Goal: Navigation & Orientation: Find specific page/section

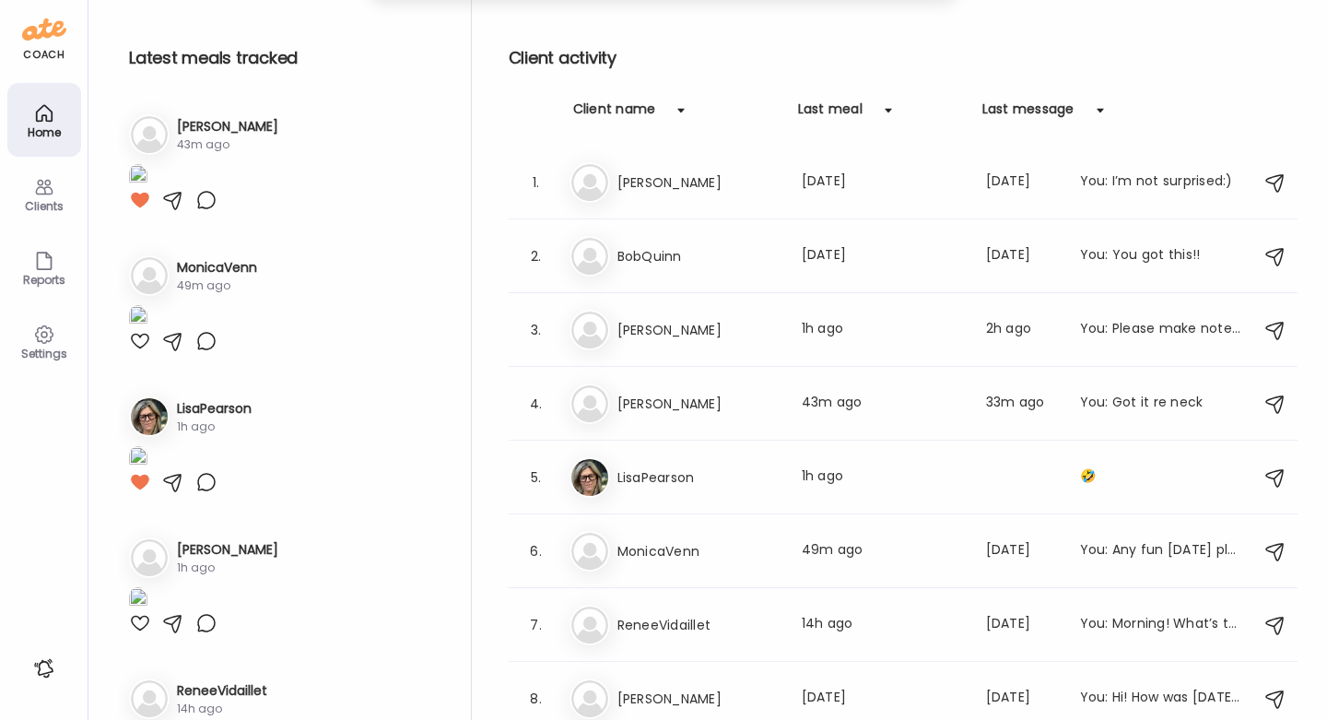
click at [39, 205] on div "Clients" at bounding box center [44, 206] width 66 height 12
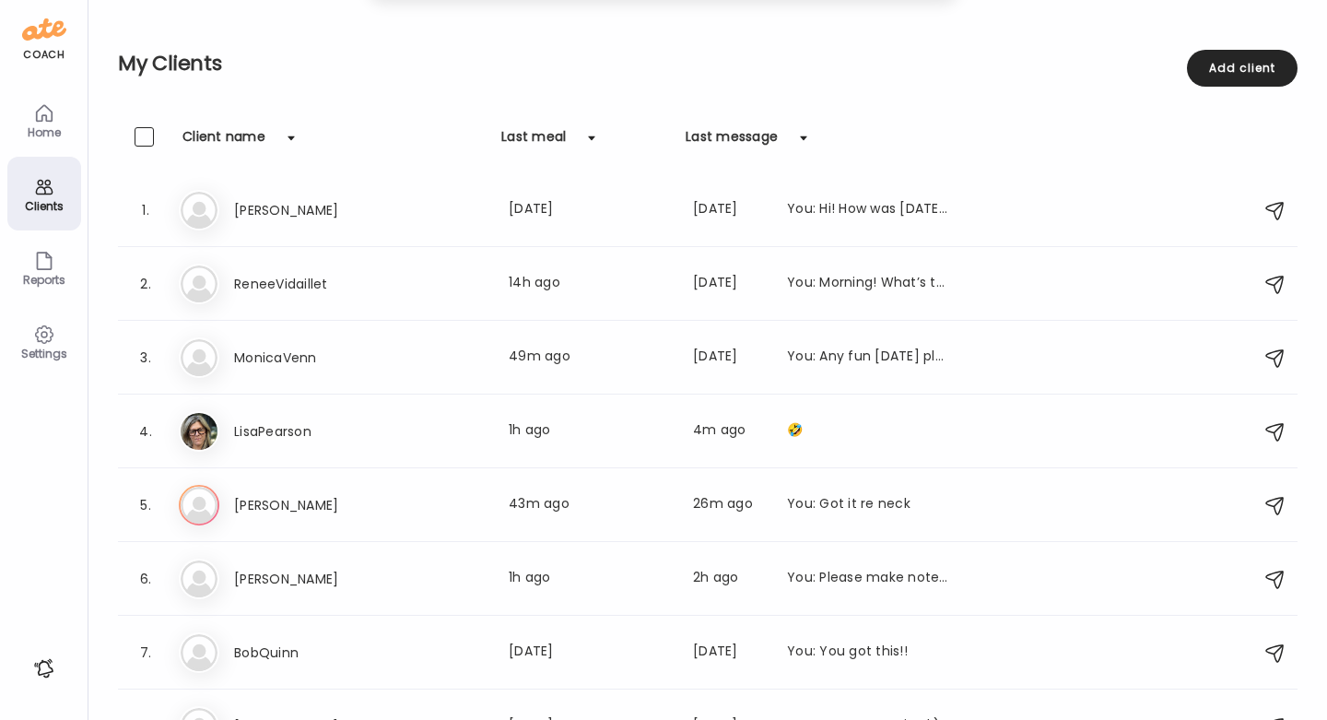
click at [49, 117] on icon at bounding box center [44, 113] width 22 height 22
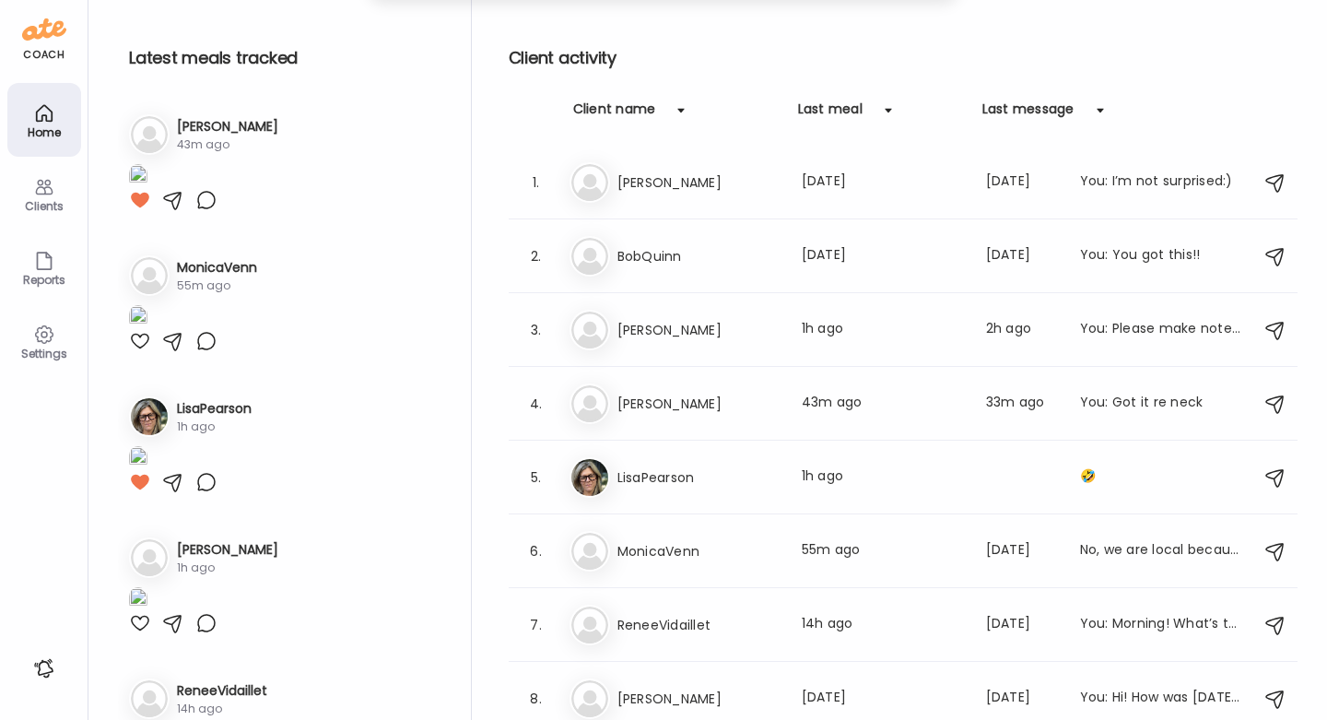
click at [47, 179] on icon at bounding box center [44, 187] width 22 height 22
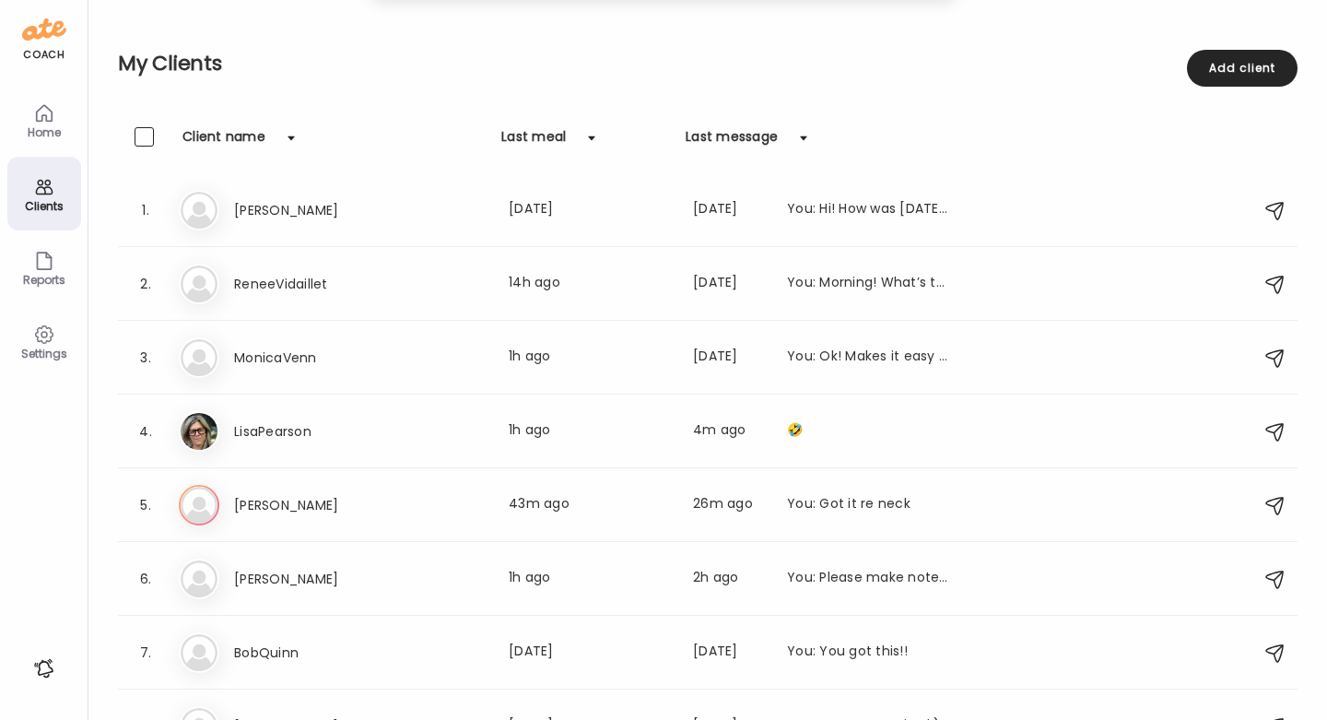
click at [74, 108] on div "Home" at bounding box center [44, 120] width 74 height 74
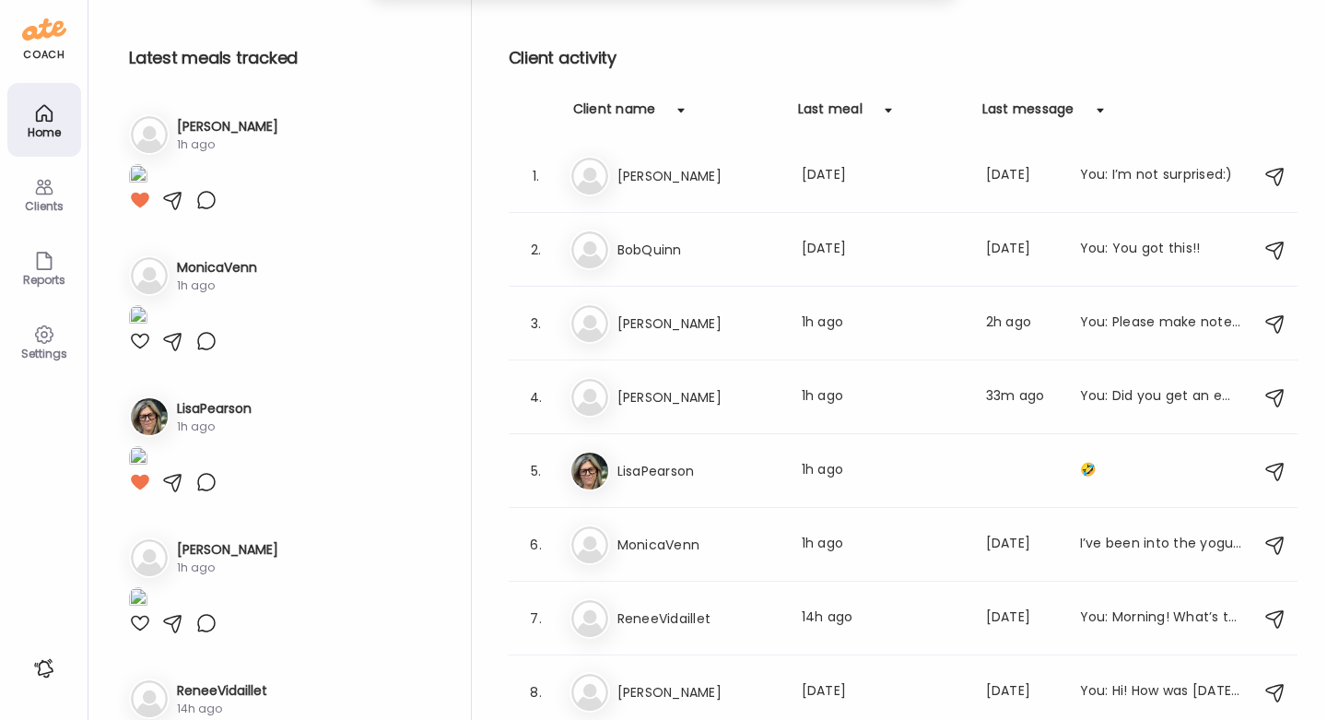
scroll to position [6, 0]
click at [42, 205] on div "Clients" at bounding box center [44, 206] width 66 height 12
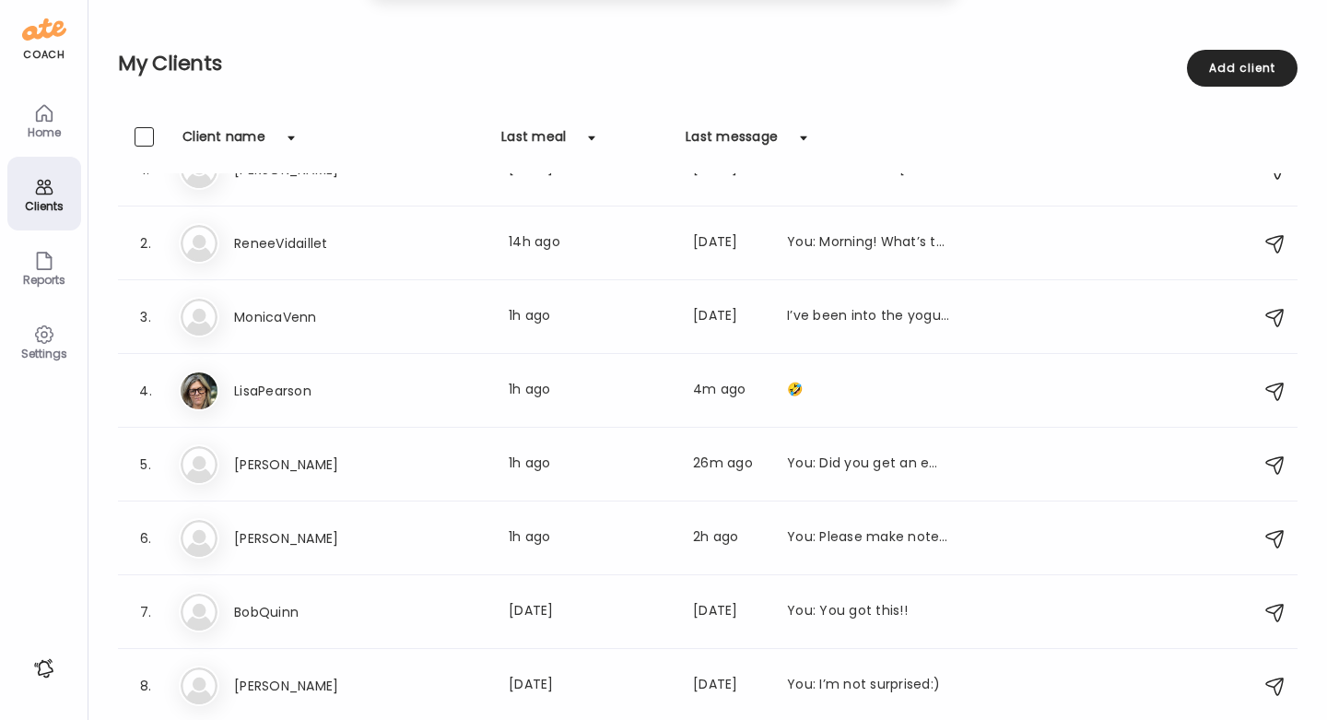
scroll to position [41, 0]
click at [29, 108] on div "Home" at bounding box center [44, 120] width 74 height 74
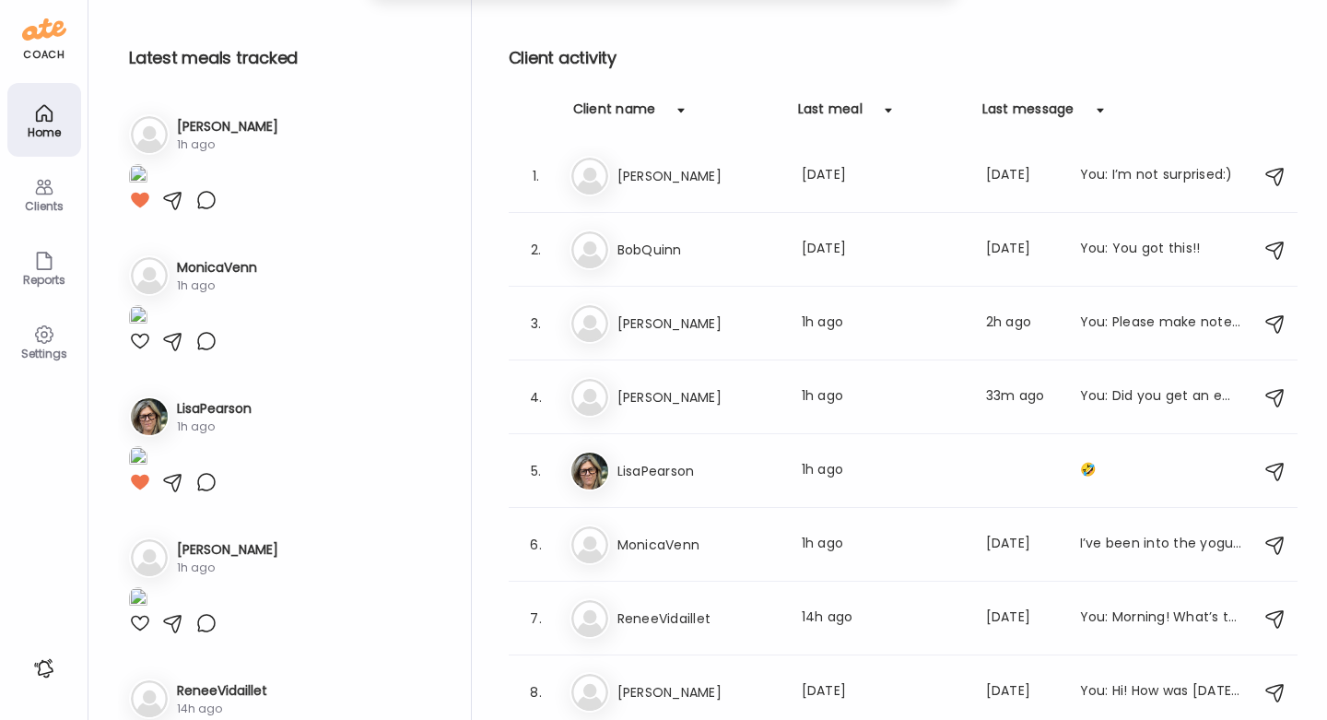
click at [65, 186] on div "Clients" at bounding box center [44, 194] width 74 height 74
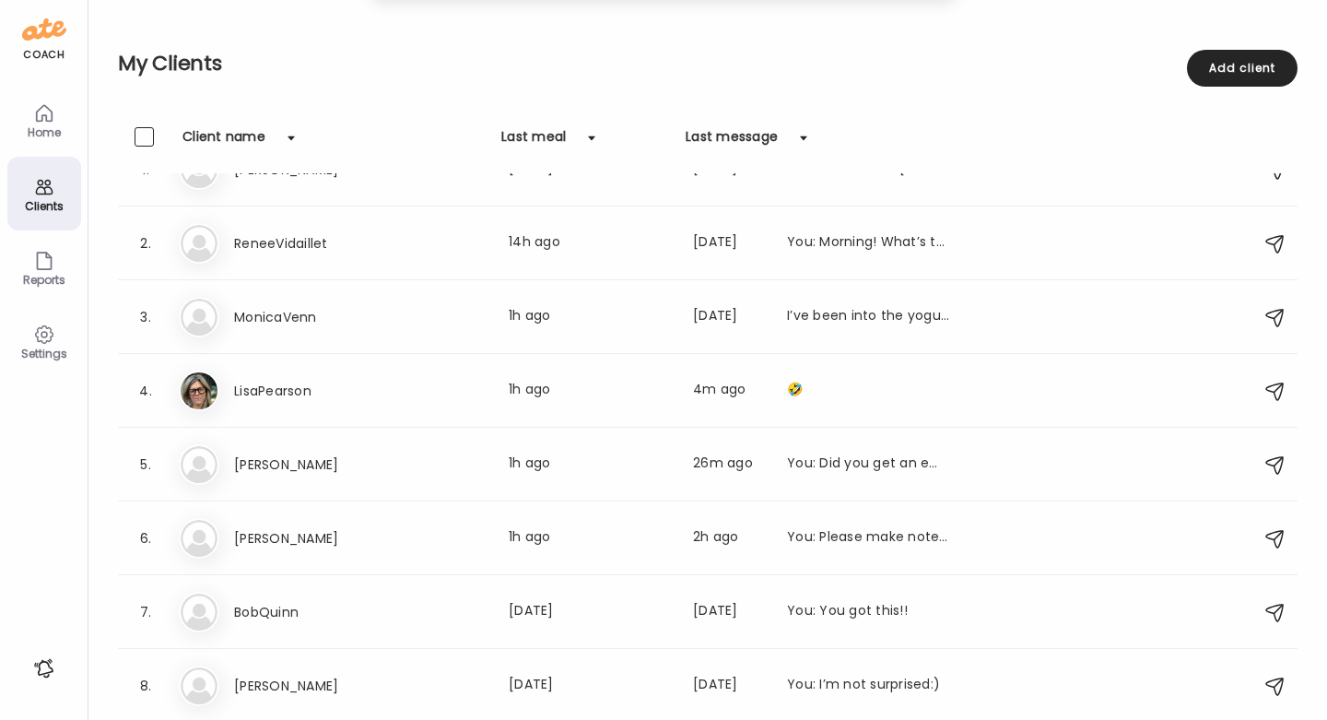
click at [59, 115] on div "Home" at bounding box center [44, 120] width 74 height 74
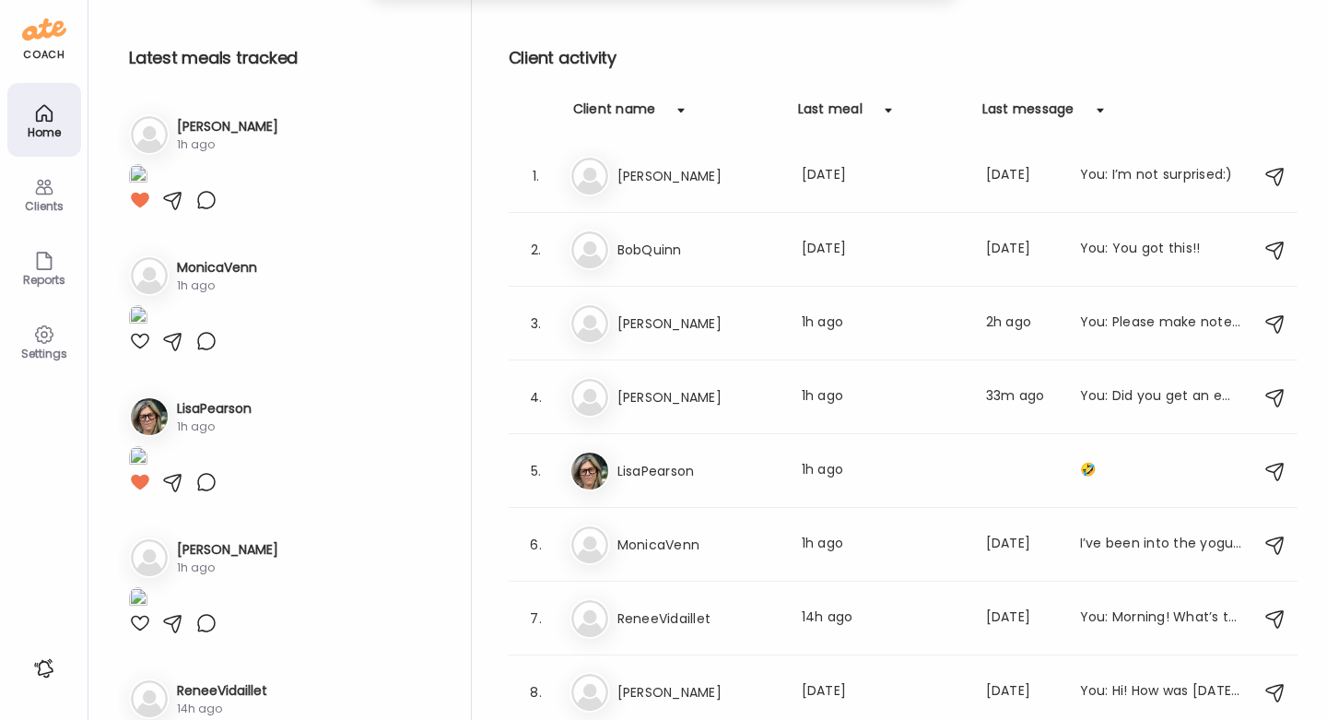
click at [55, 187] on div "Clients" at bounding box center [44, 194] width 74 height 74
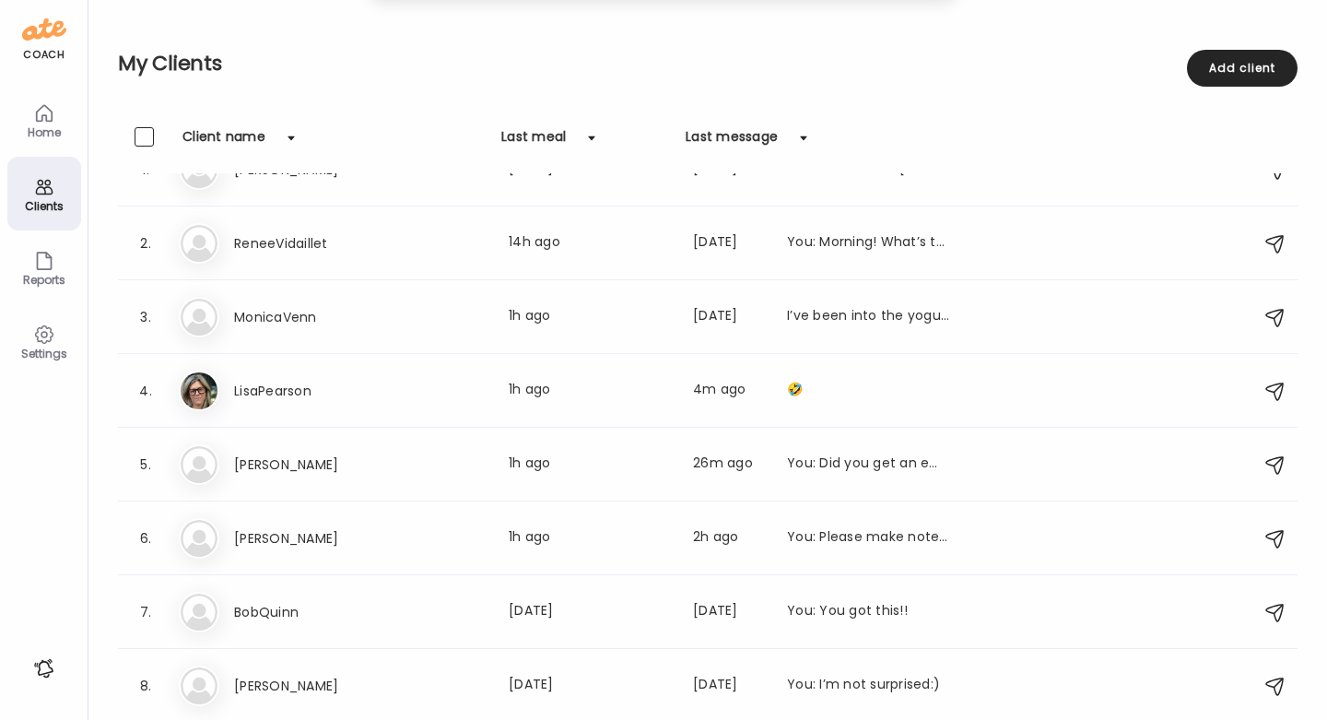
click at [38, 118] on icon at bounding box center [44, 113] width 22 height 22
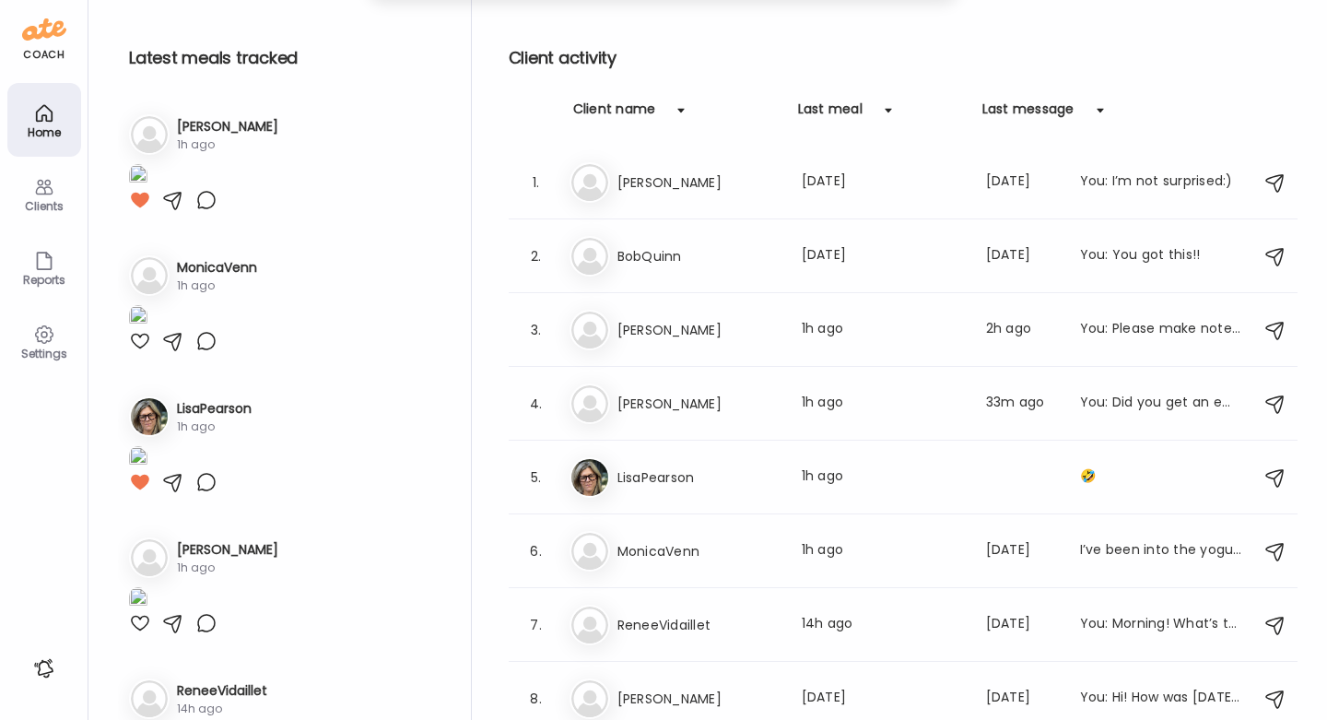
scroll to position [0, 0]
click at [40, 200] on div "Clients" at bounding box center [44, 206] width 66 height 12
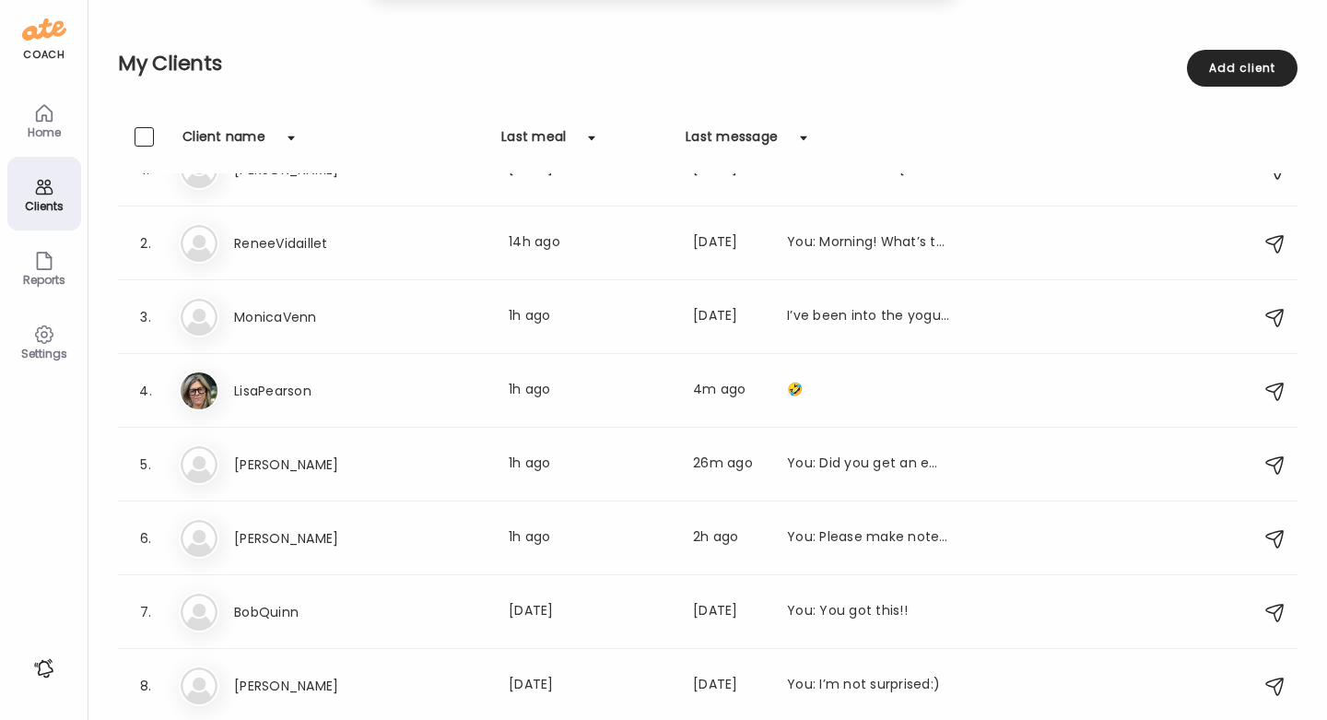
click at [36, 100] on div "Home" at bounding box center [44, 120] width 74 height 74
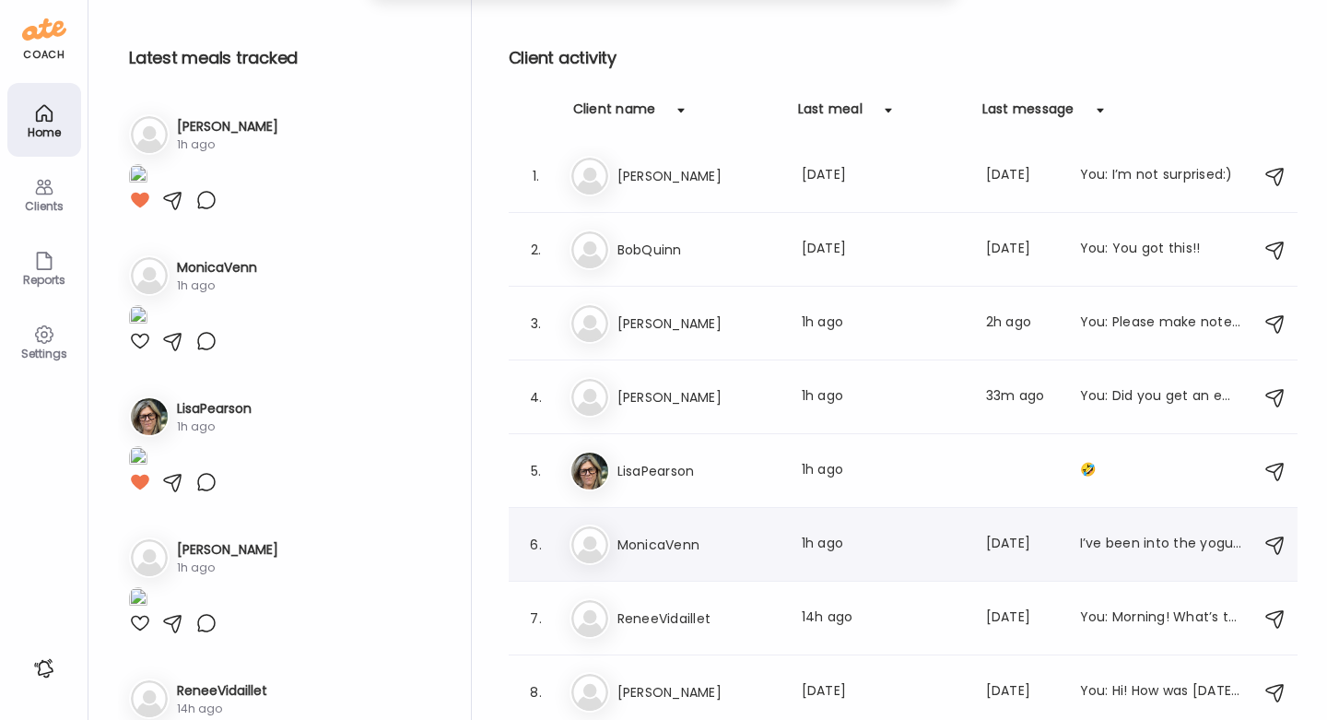
scroll to position [6, 0]
click at [42, 210] on div "Clients" at bounding box center [44, 206] width 66 height 12
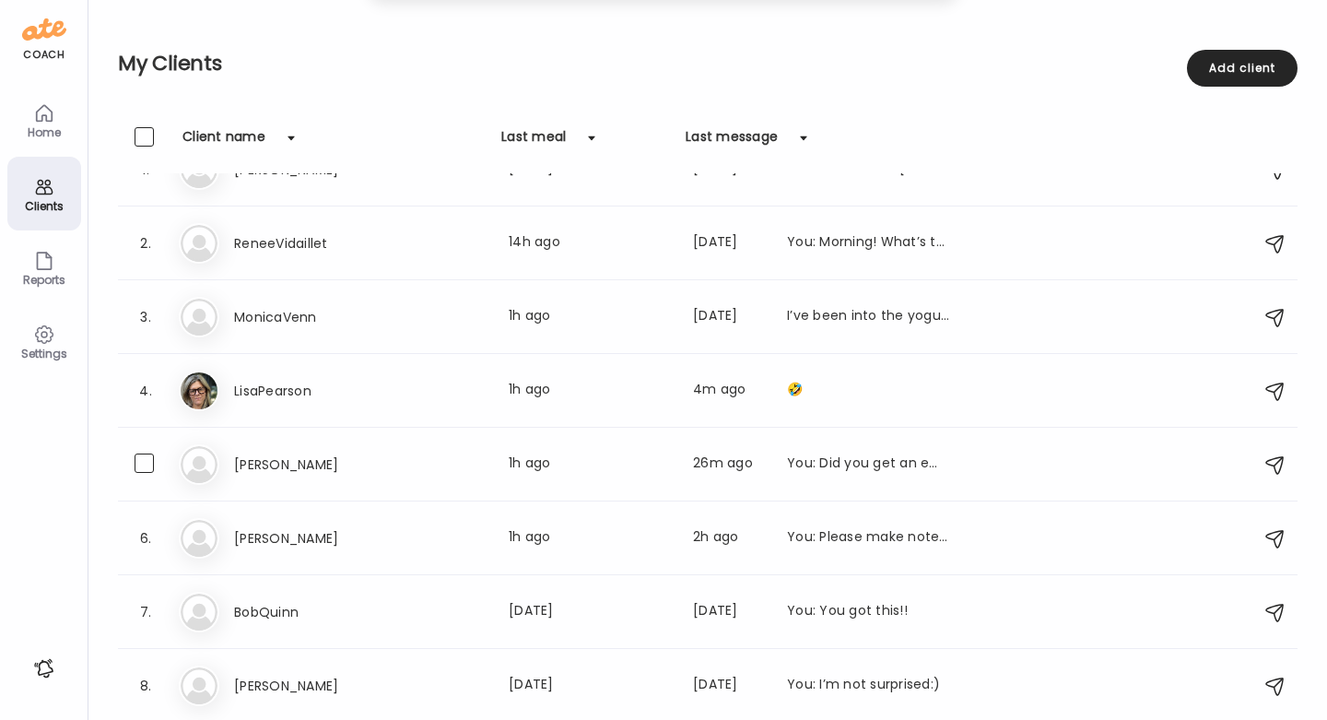
click at [871, 456] on div "You: Did you get an email from her?" at bounding box center [868, 464] width 162 height 22
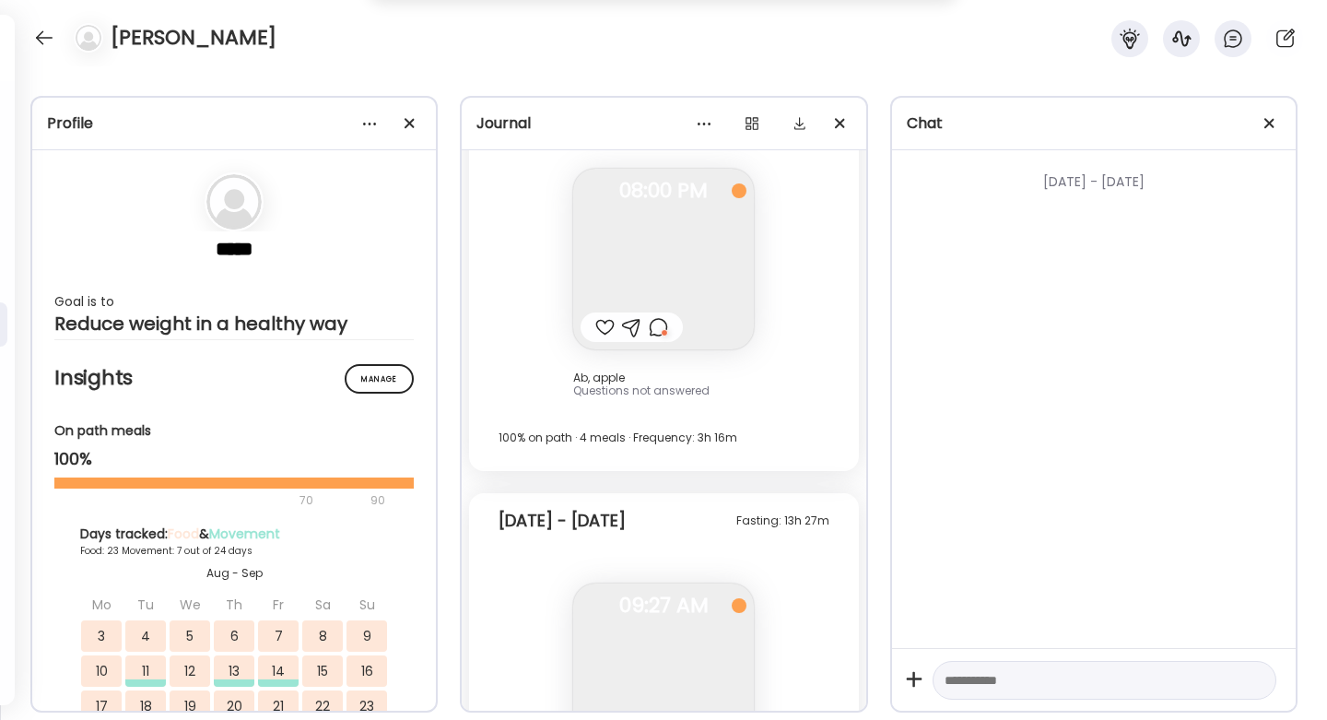
scroll to position [39706, 0]
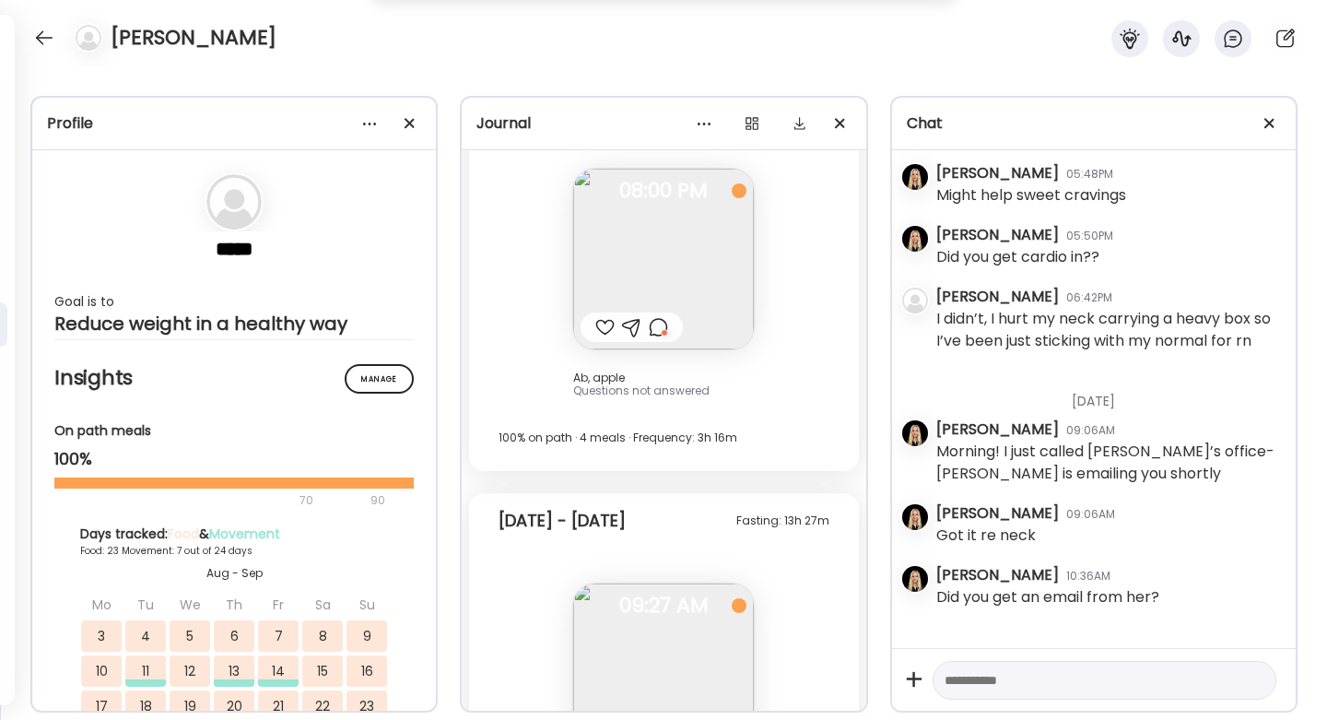
click at [51, 37] on div at bounding box center [43, 37] width 29 height 29
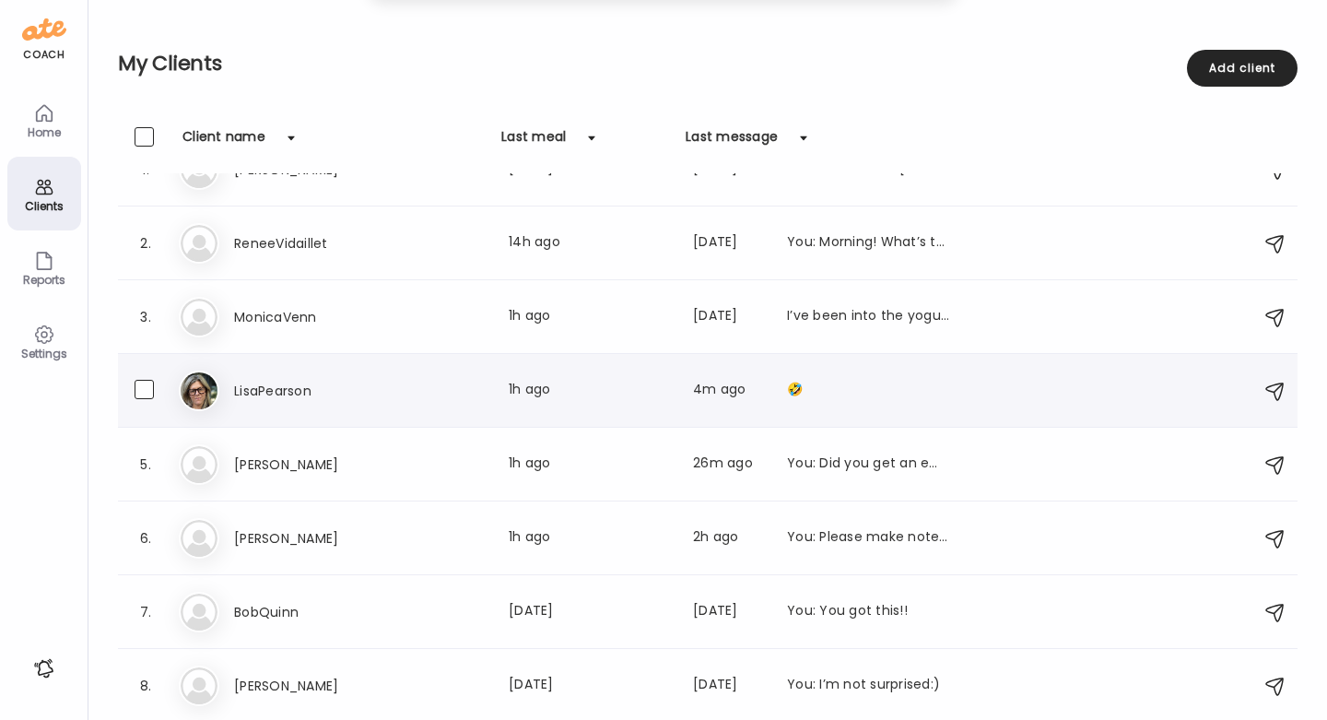
scroll to position [41, 0]
click at [7, 117] on div "Home" at bounding box center [44, 120] width 74 height 74
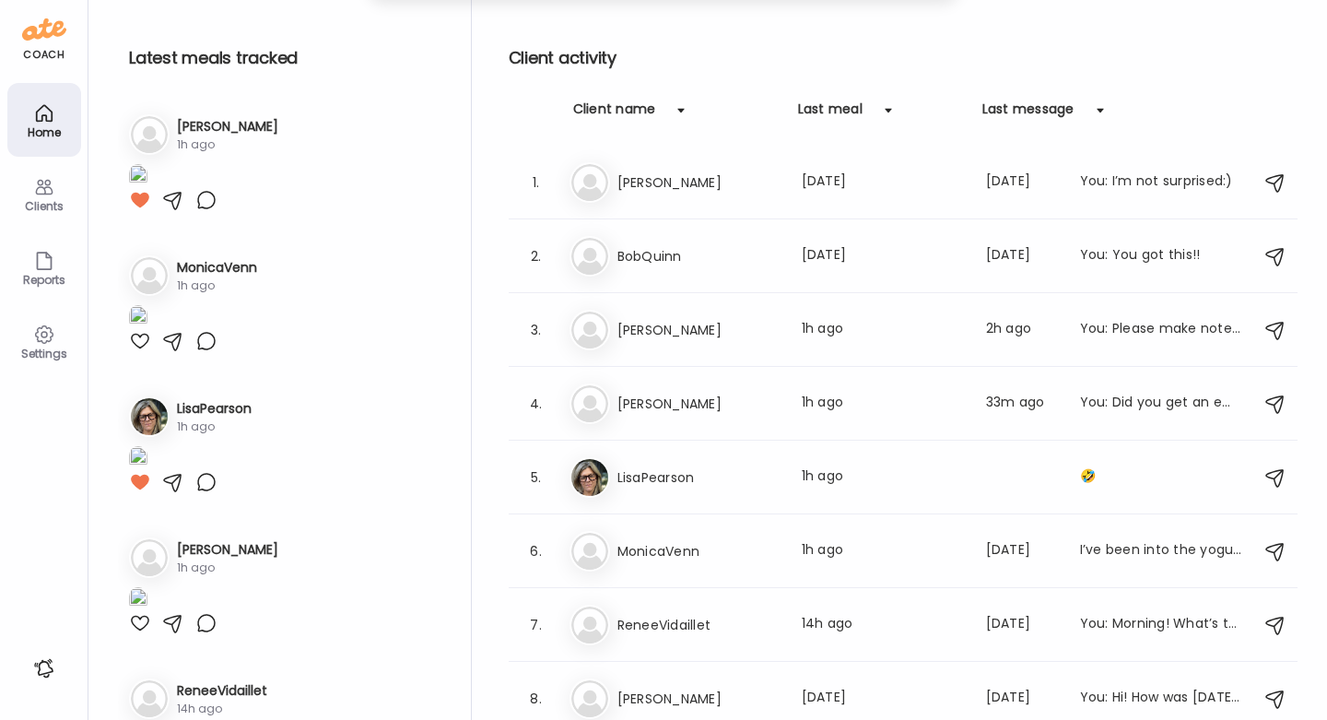
scroll to position [0, 0]
click at [43, 188] on icon at bounding box center [44, 188] width 18 height 16
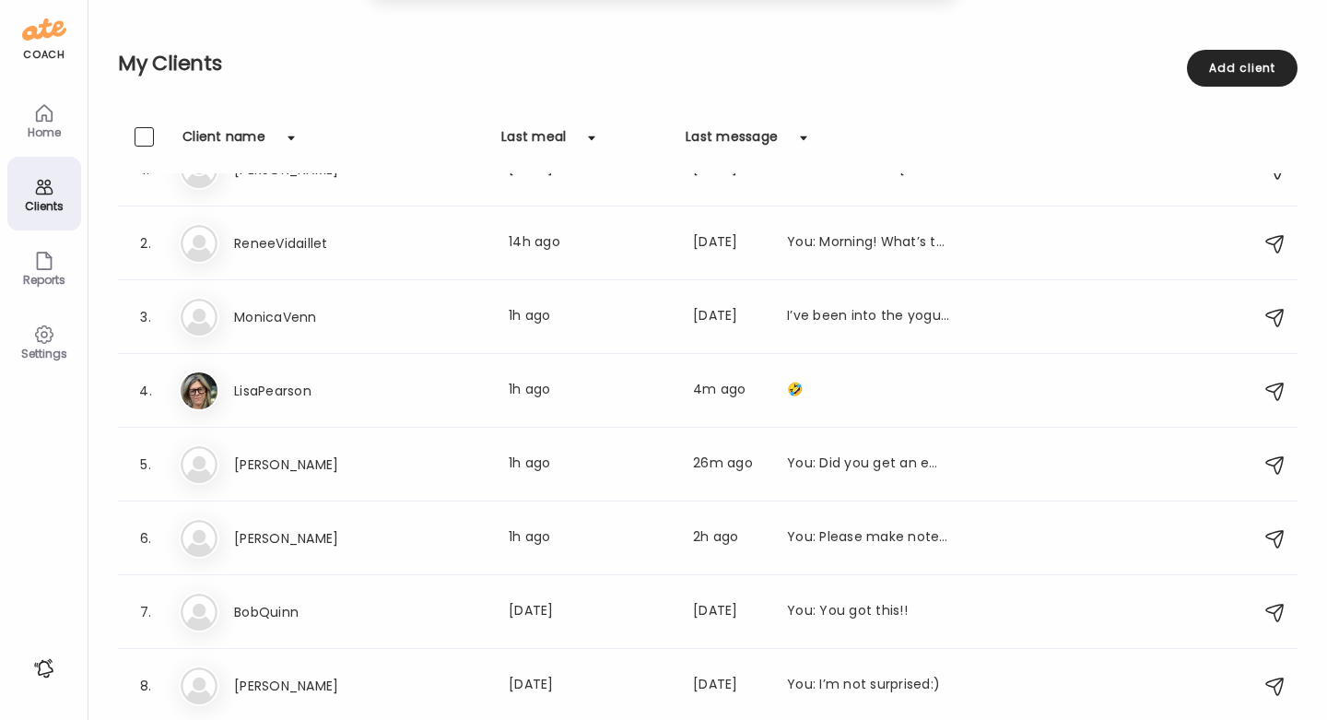
scroll to position [41, 0]
click at [42, 137] on div "Home" at bounding box center [44, 132] width 66 height 12
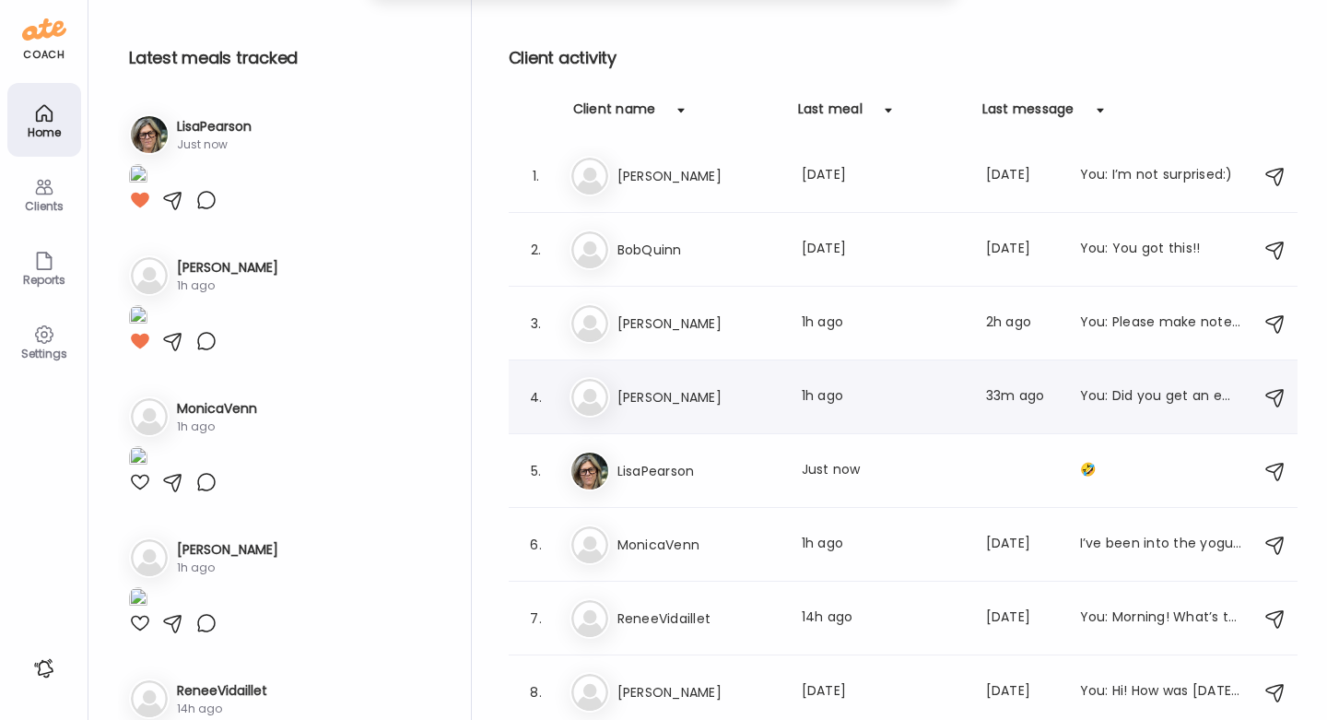
scroll to position [6, 0]
click at [49, 211] on div "Clients" at bounding box center [44, 206] width 66 height 12
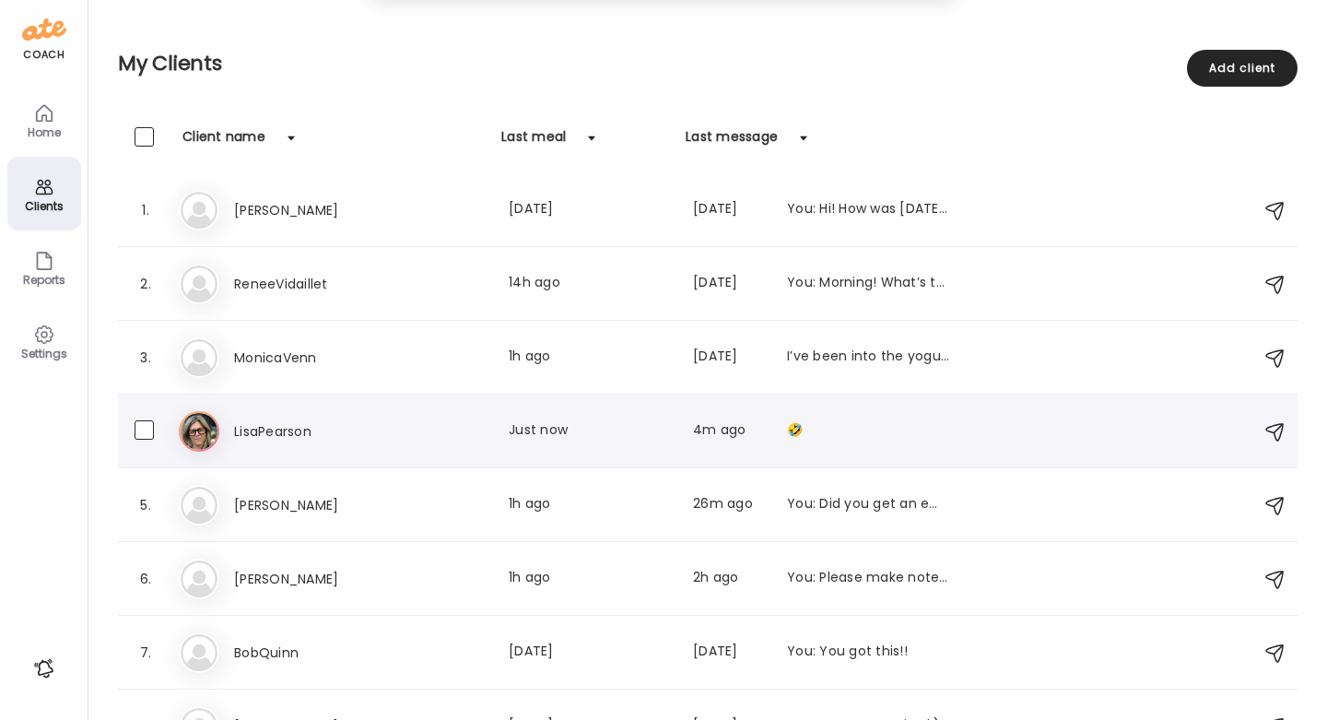
scroll to position [0, 0]
click at [53, 117] on icon at bounding box center [44, 113] width 22 height 22
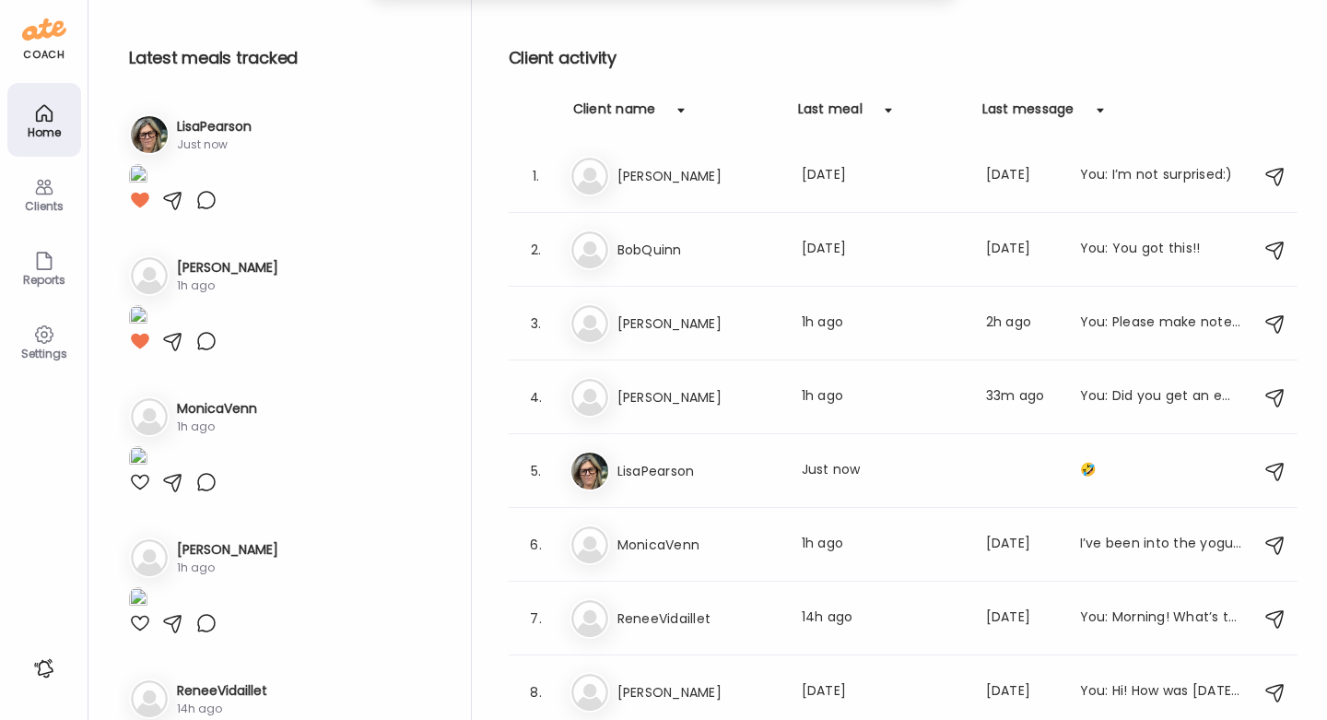
click at [49, 173] on div "Clients" at bounding box center [44, 194] width 74 height 74
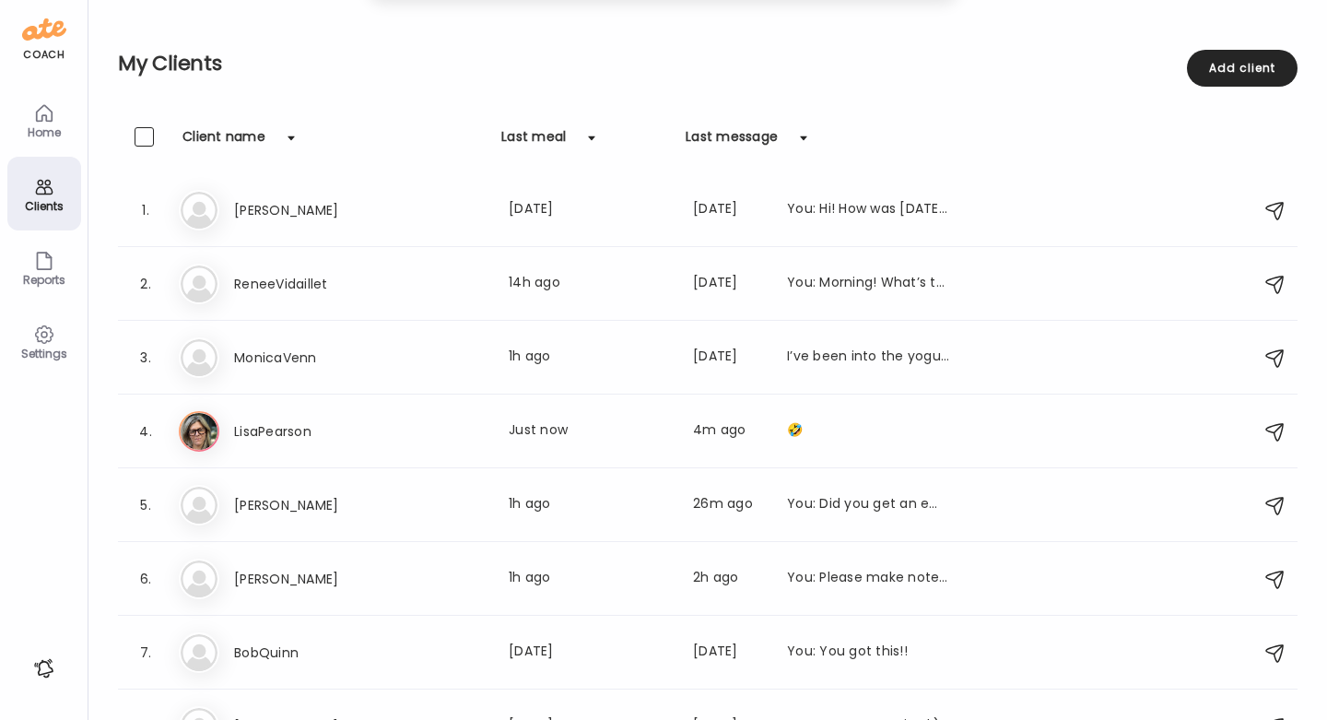
click at [56, 110] on div "Home" at bounding box center [44, 120] width 74 height 74
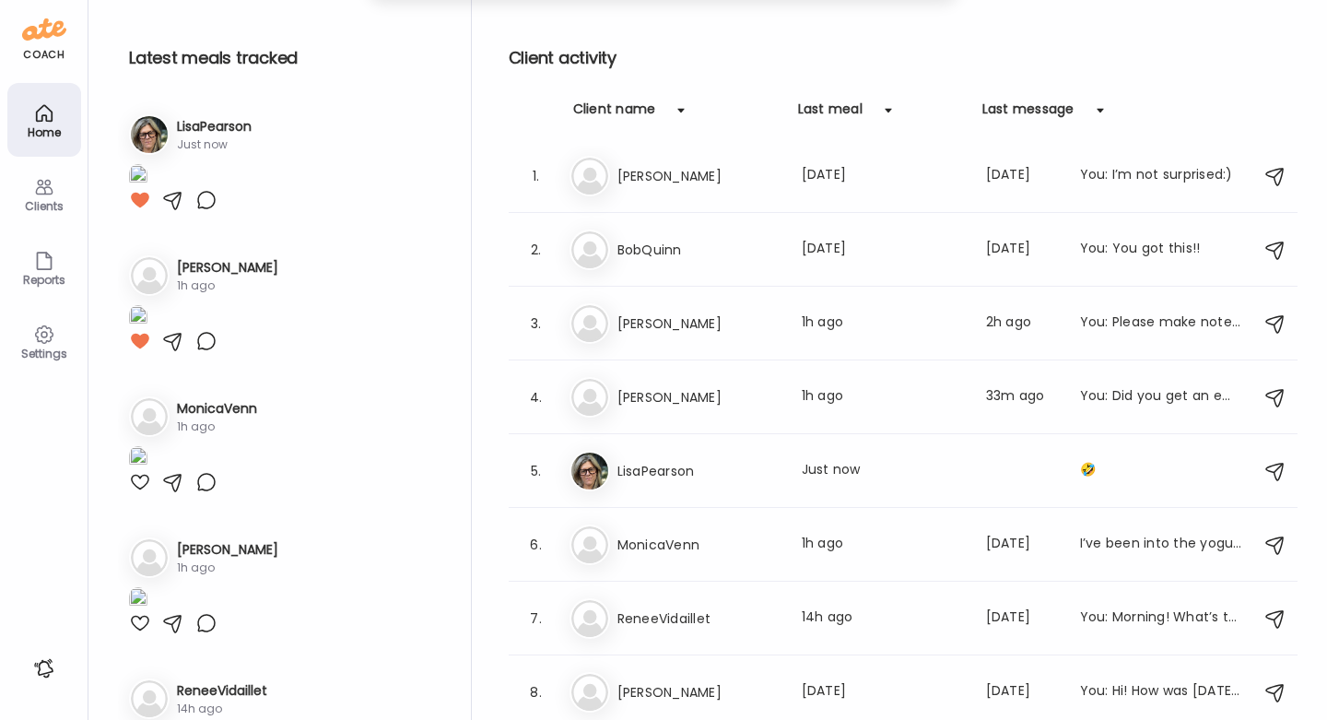
click at [45, 195] on icon at bounding box center [44, 187] width 22 height 22
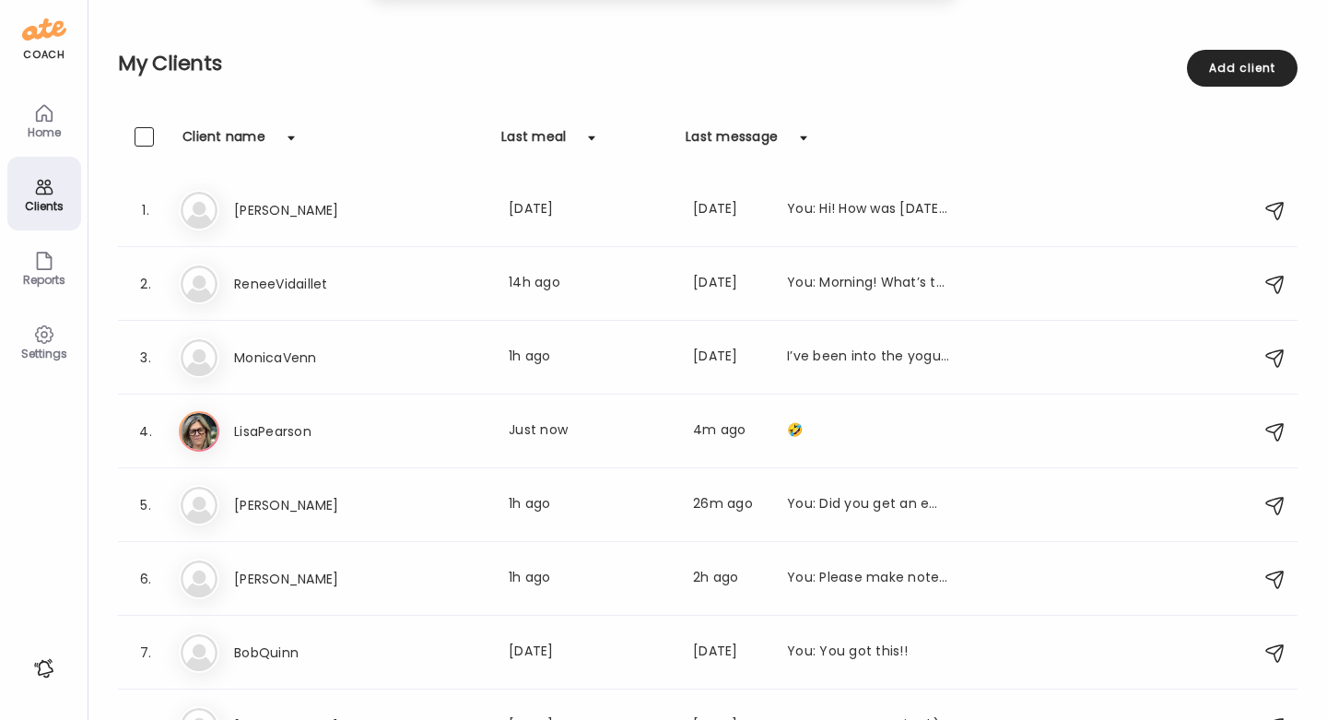
click at [35, 131] on div "Home" at bounding box center [44, 132] width 66 height 12
